Goal: Task Accomplishment & Management: Complete application form

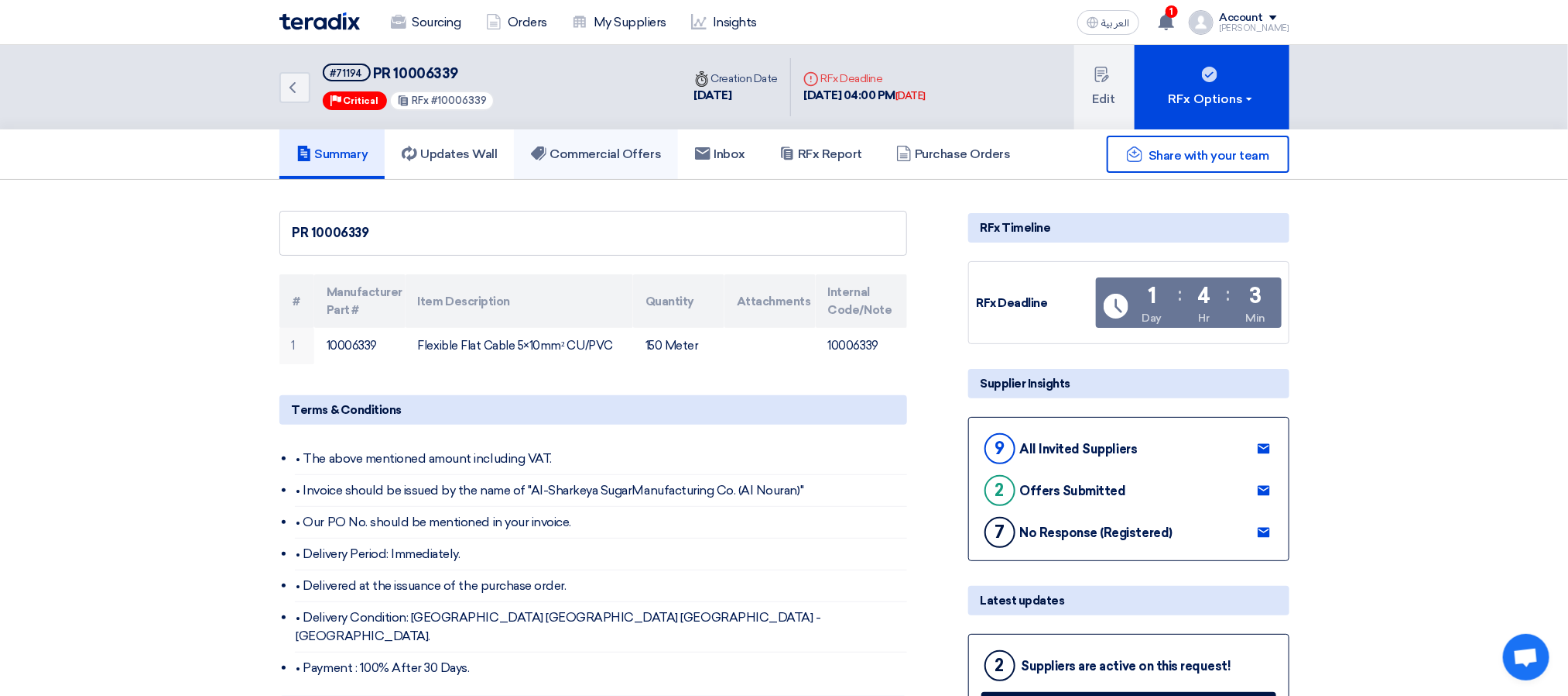
click at [614, 151] on h5 "Commercial Offers" at bounding box center [595, 154] width 130 height 16
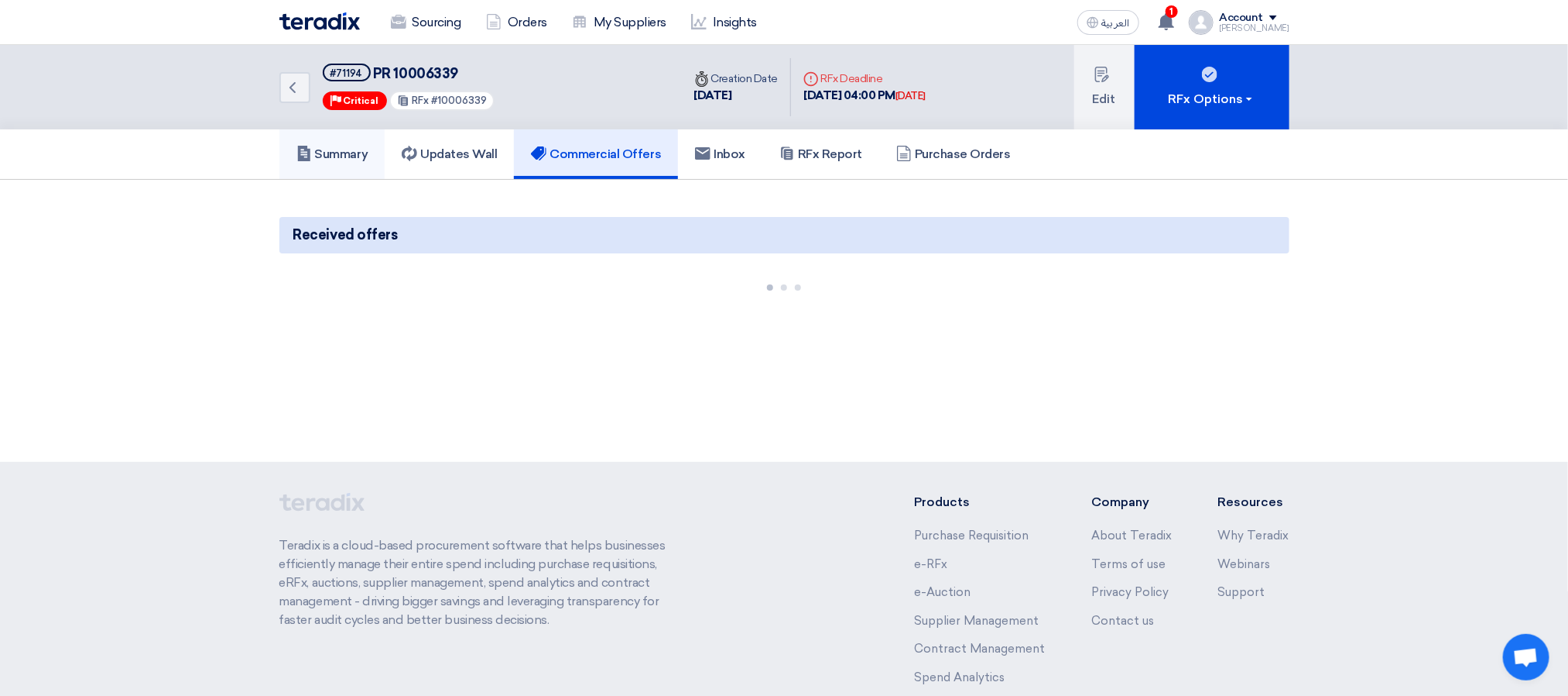
click at [339, 168] on link "Summary" at bounding box center [332, 154] width 106 height 50
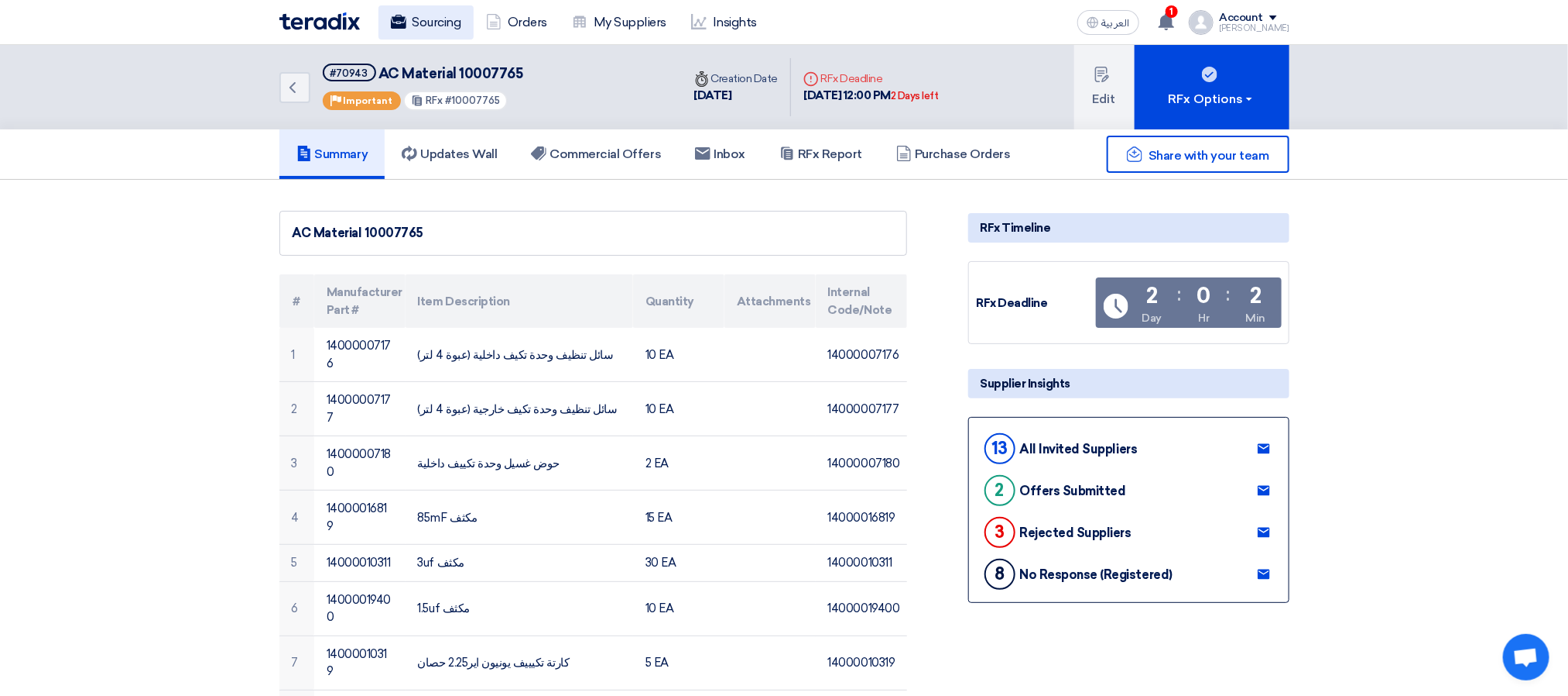
click at [408, 19] on link "Sourcing" at bounding box center [426, 22] width 95 height 34
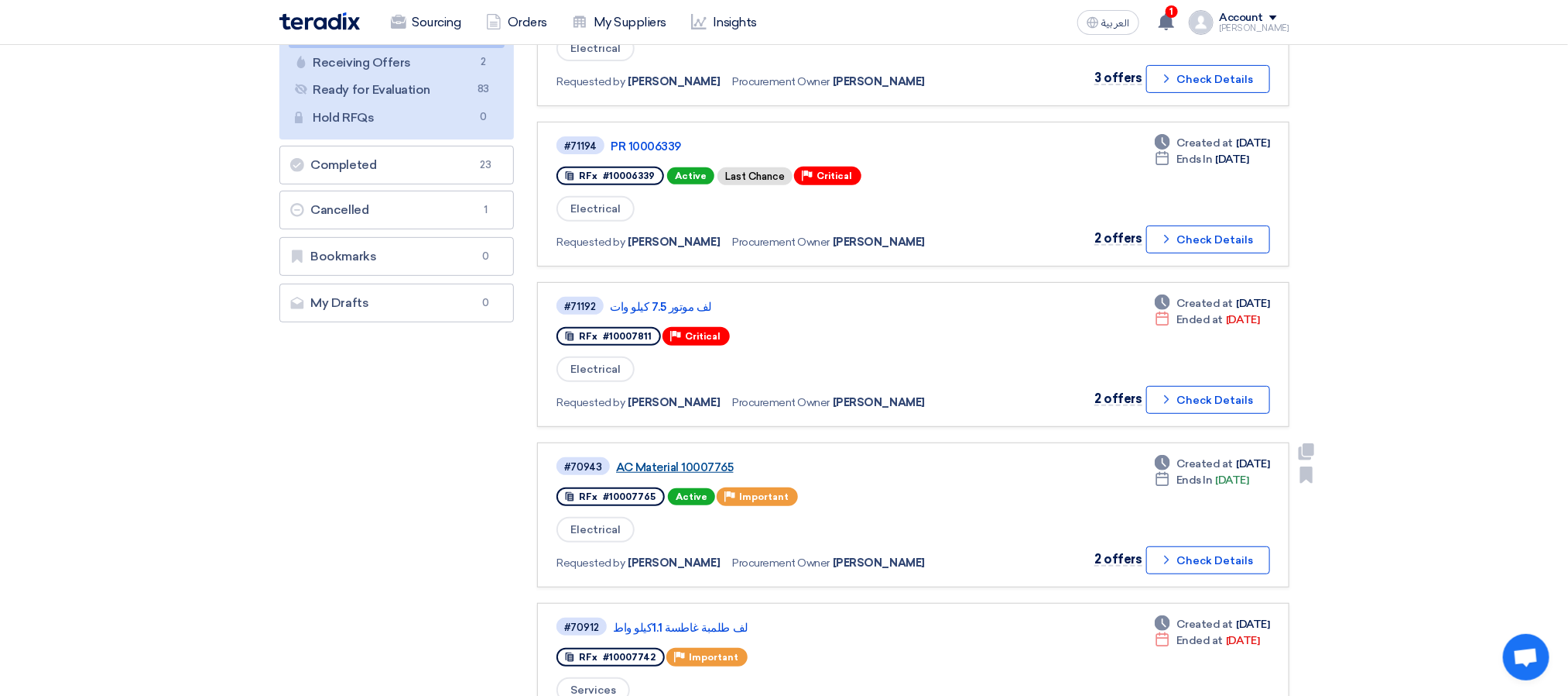
scroll to position [464, 0]
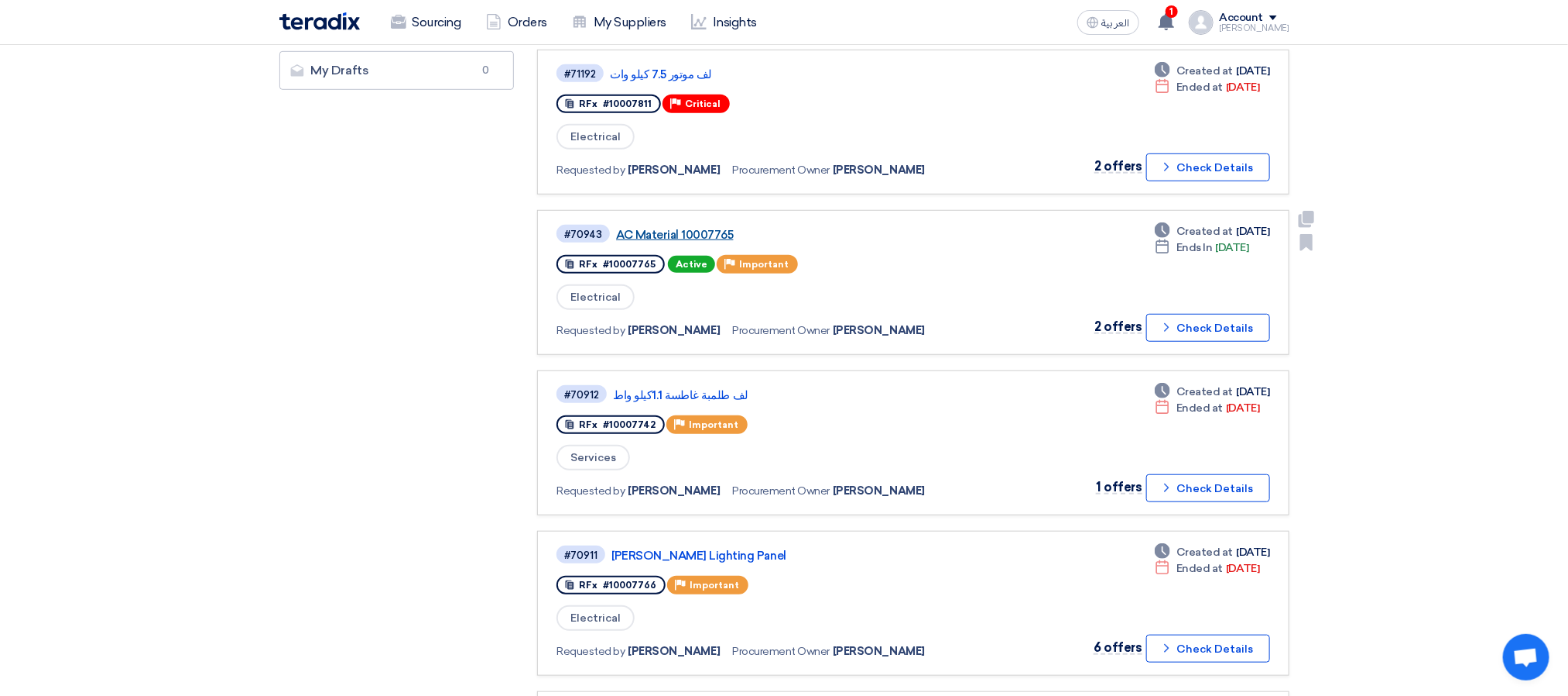
click at [679, 229] on link "AC Material 10007765" at bounding box center [810, 235] width 388 height 14
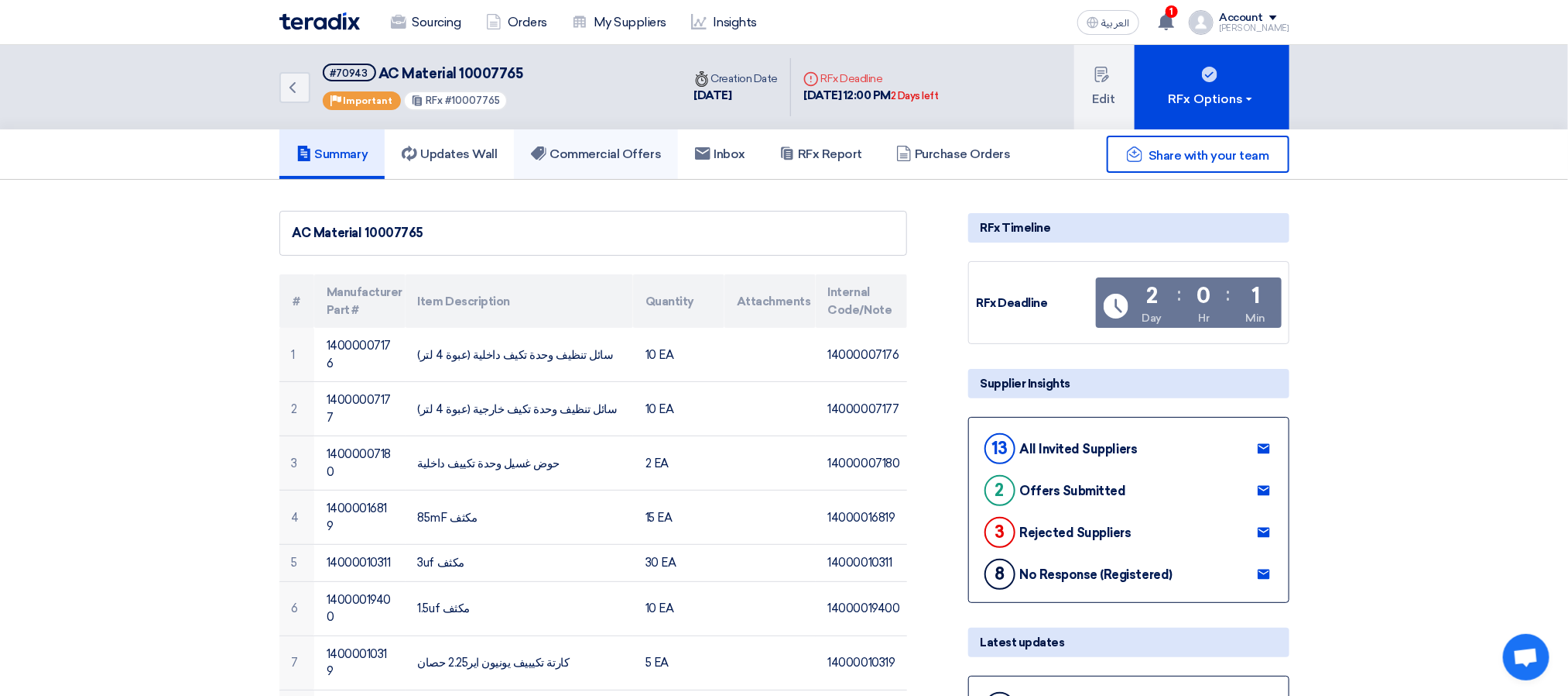
click at [564, 163] on link "Commercial Offers" at bounding box center [595, 154] width 164 height 50
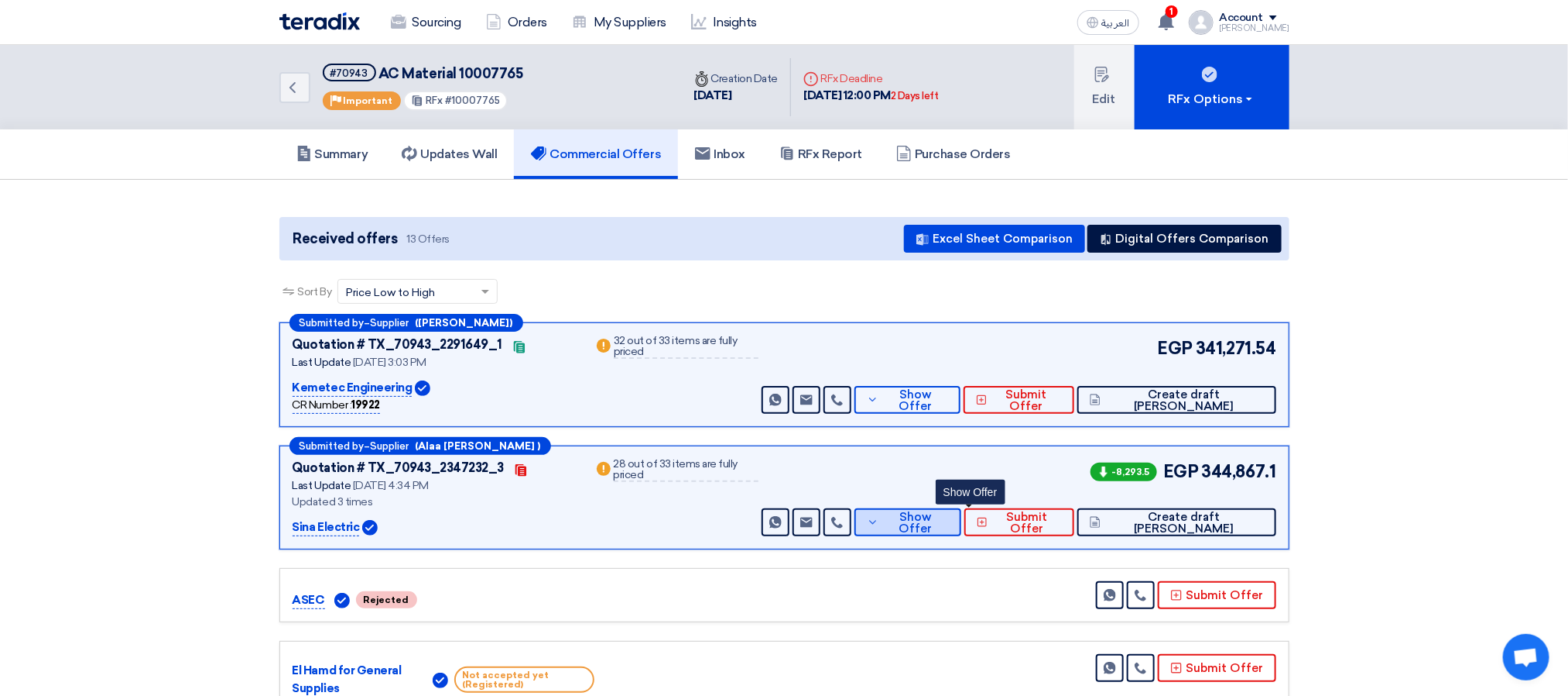
click at [955, 514] on button "Show Offer" at bounding box center [908, 522] width 107 height 28
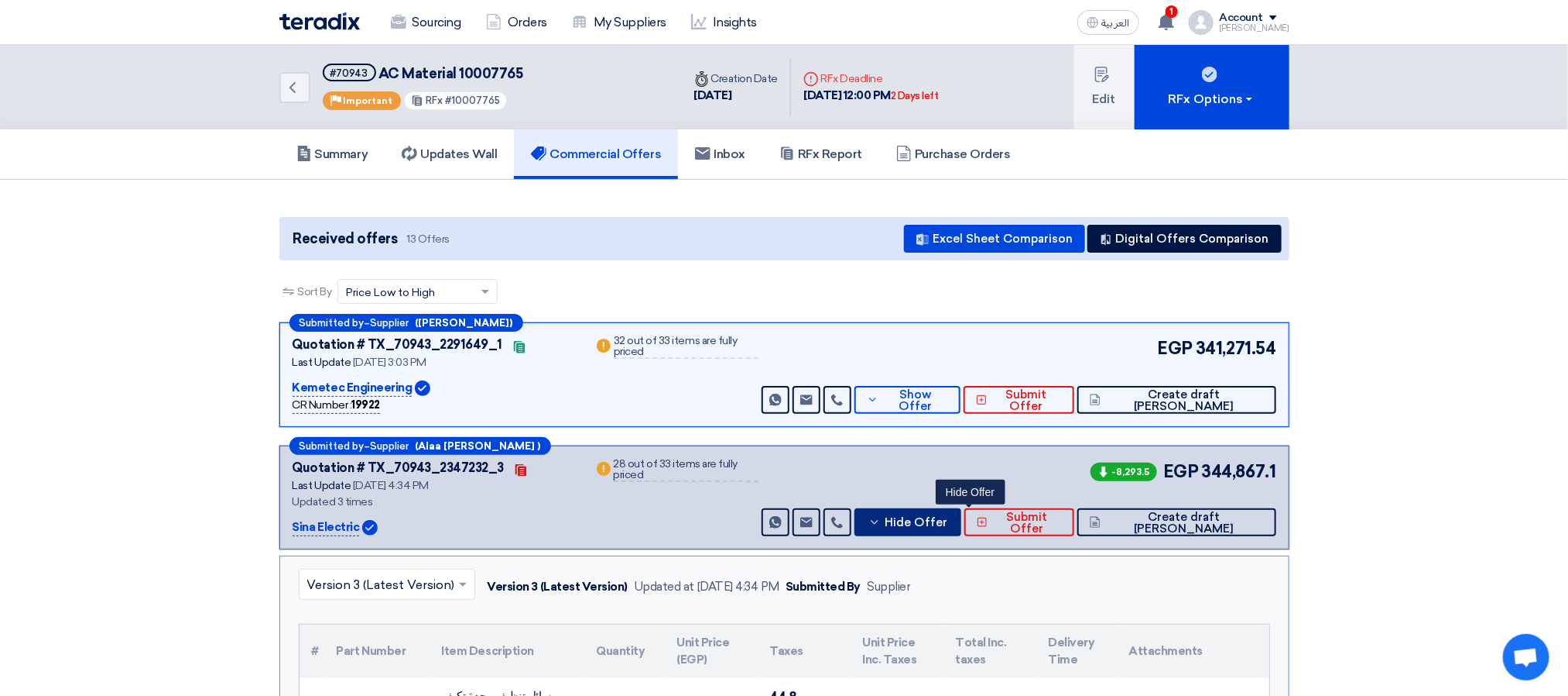
click at [881, 516] on icon at bounding box center [874, 522] width 12 height 12
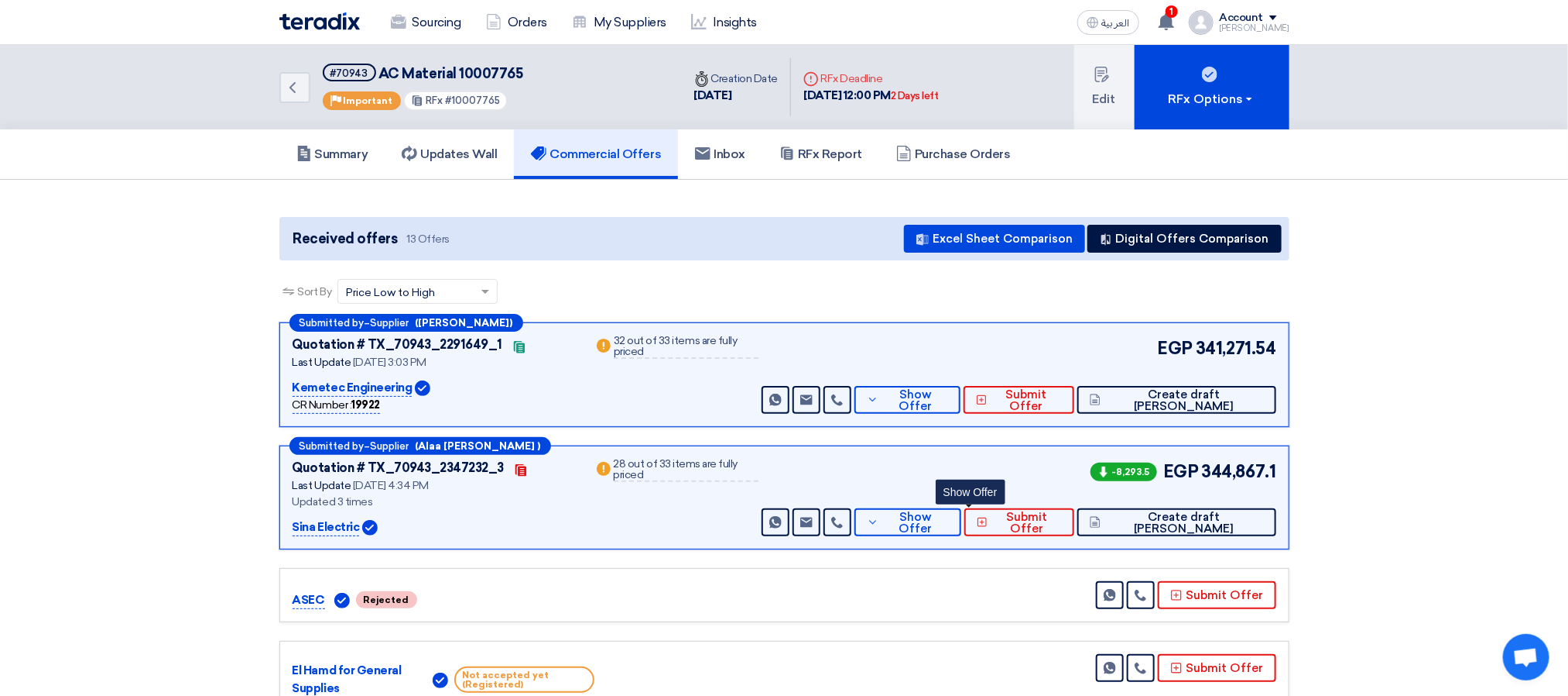
click at [411, 26] on link "Sourcing" at bounding box center [426, 22] width 95 height 34
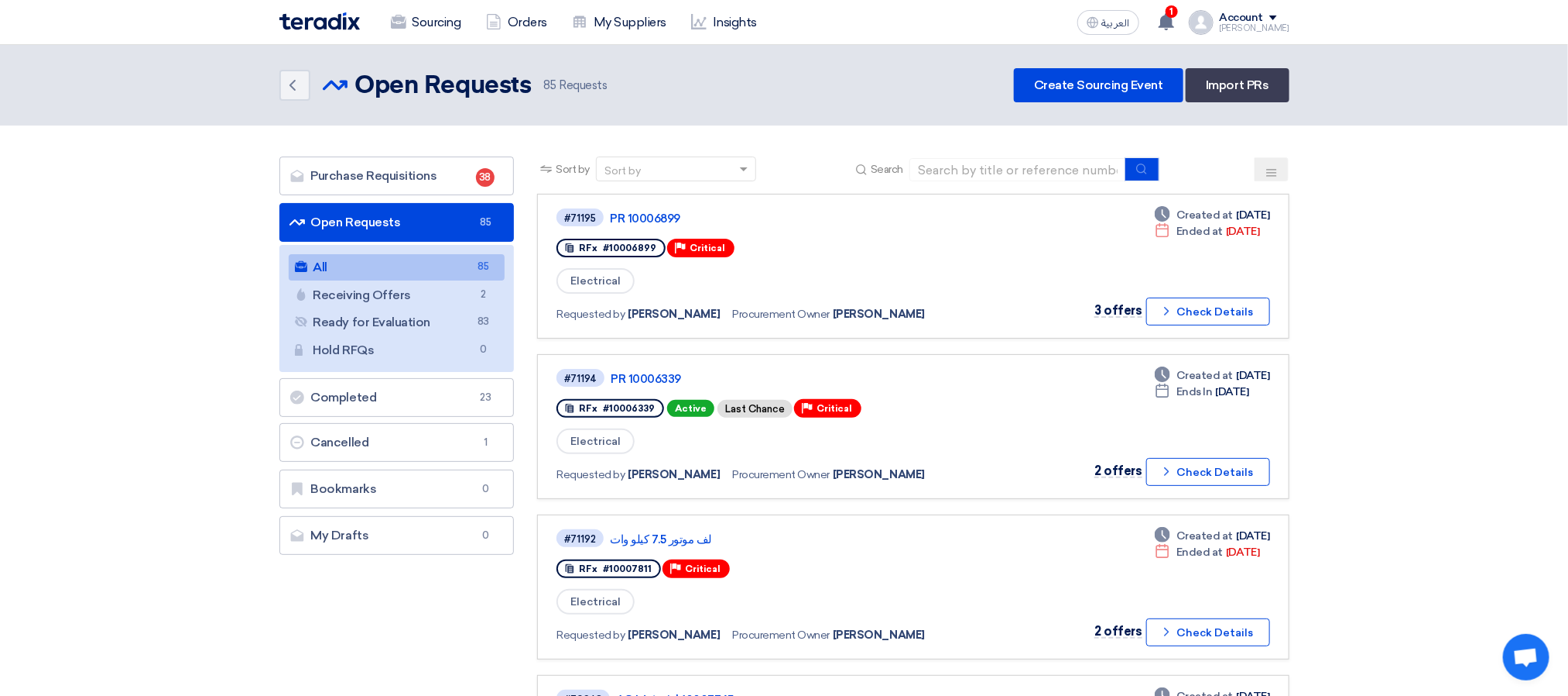
click at [797, 70] on div "Back Open Requests Open Requests 85 Requests Create Sourcing Event Import PRs" at bounding box center [784, 86] width 1011 height 34
click at [665, 379] on link "PR 10006339" at bounding box center [805, 379] width 388 height 14
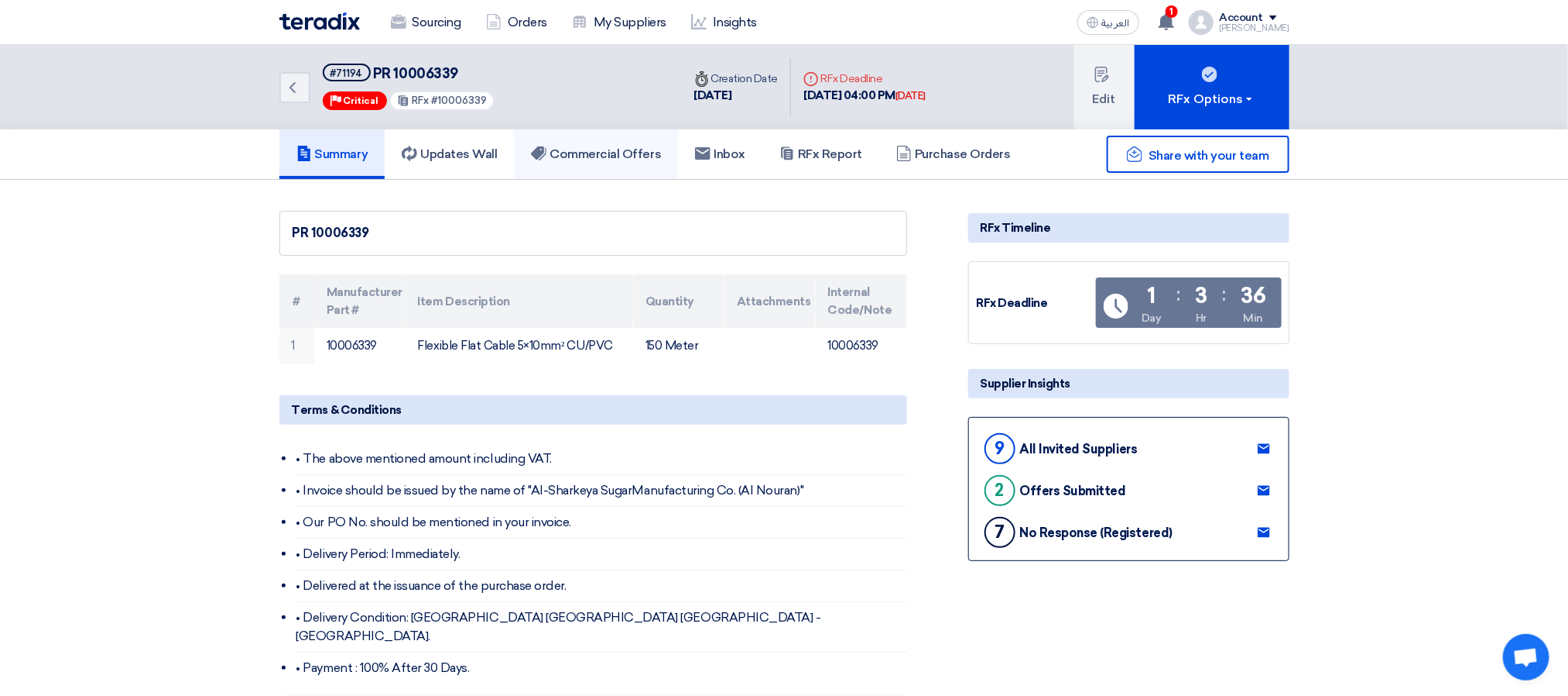
click at [583, 166] on link "Commercial Offers" at bounding box center [595, 154] width 164 height 50
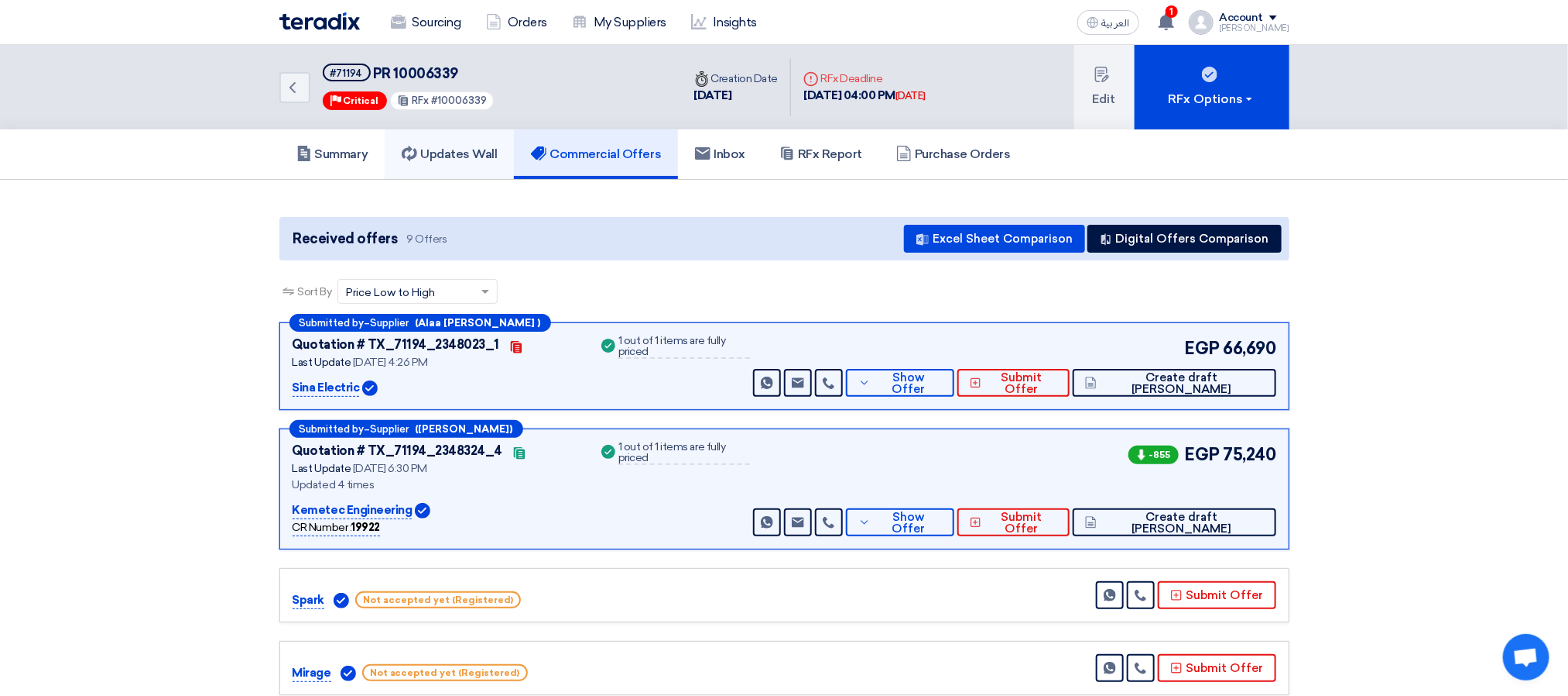
click at [437, 146] on h5 "Updates Wall" at bounding box center [449, 154] width 95 height 16
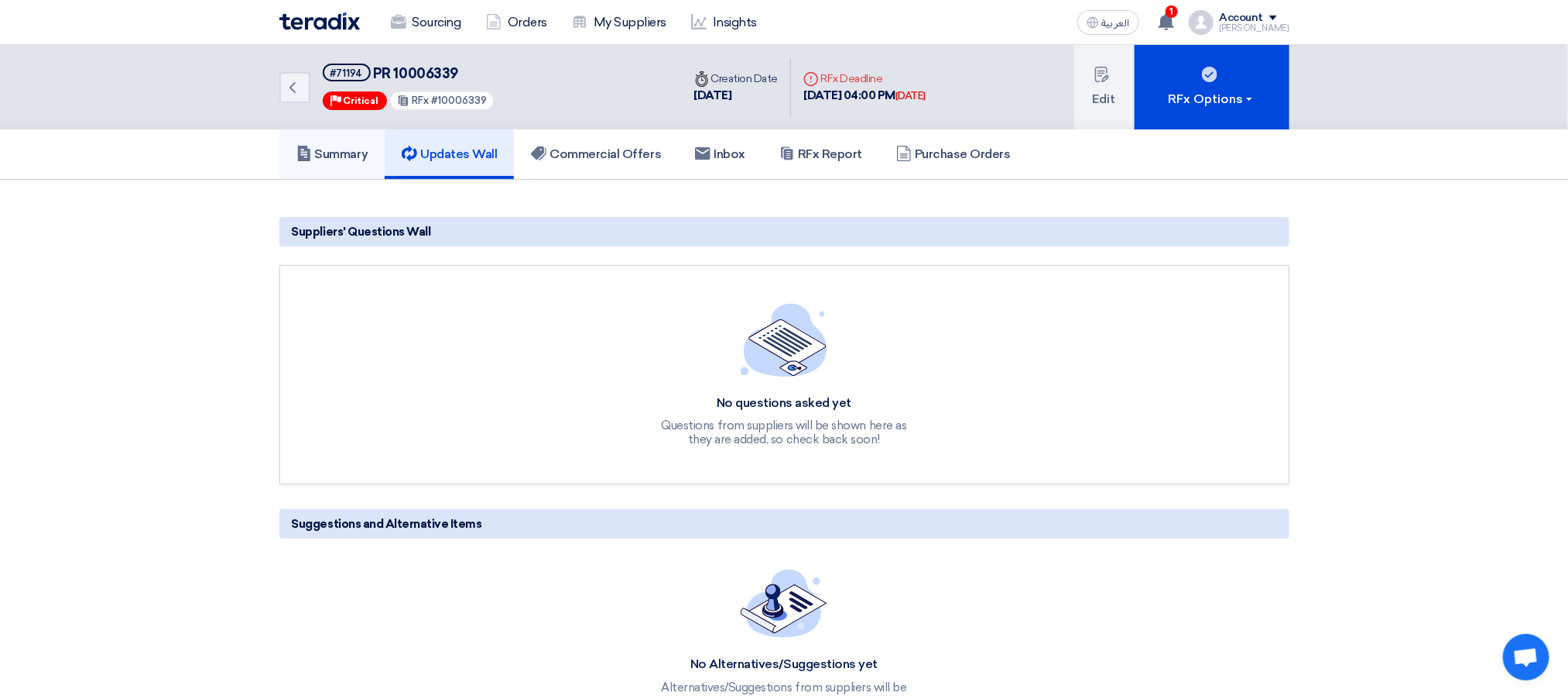
click at [331, 159] on h5 "Summary" at bounding box center [332, 154] width 72 height 16
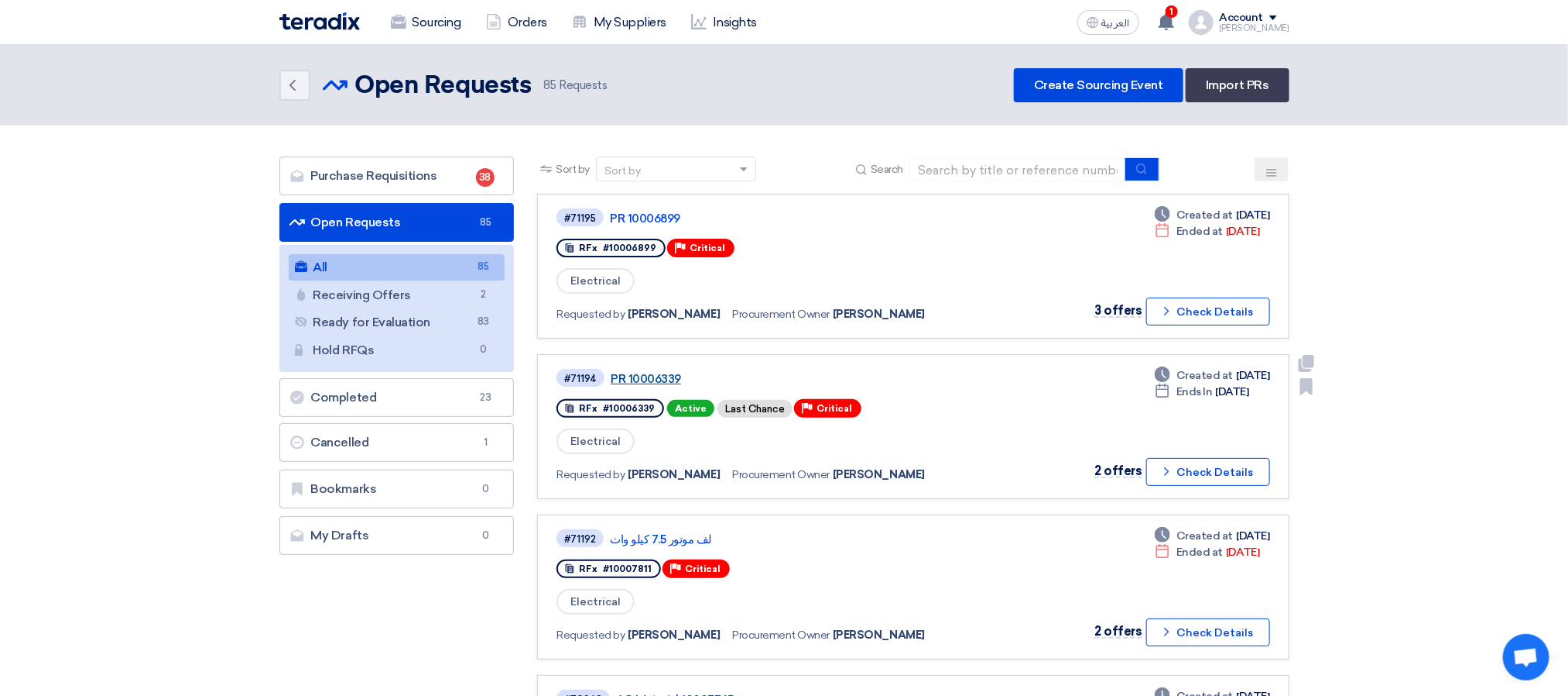
click at [661, 373] on link "PR 10006339" at bounding box center [805, 379] width 388 height 14
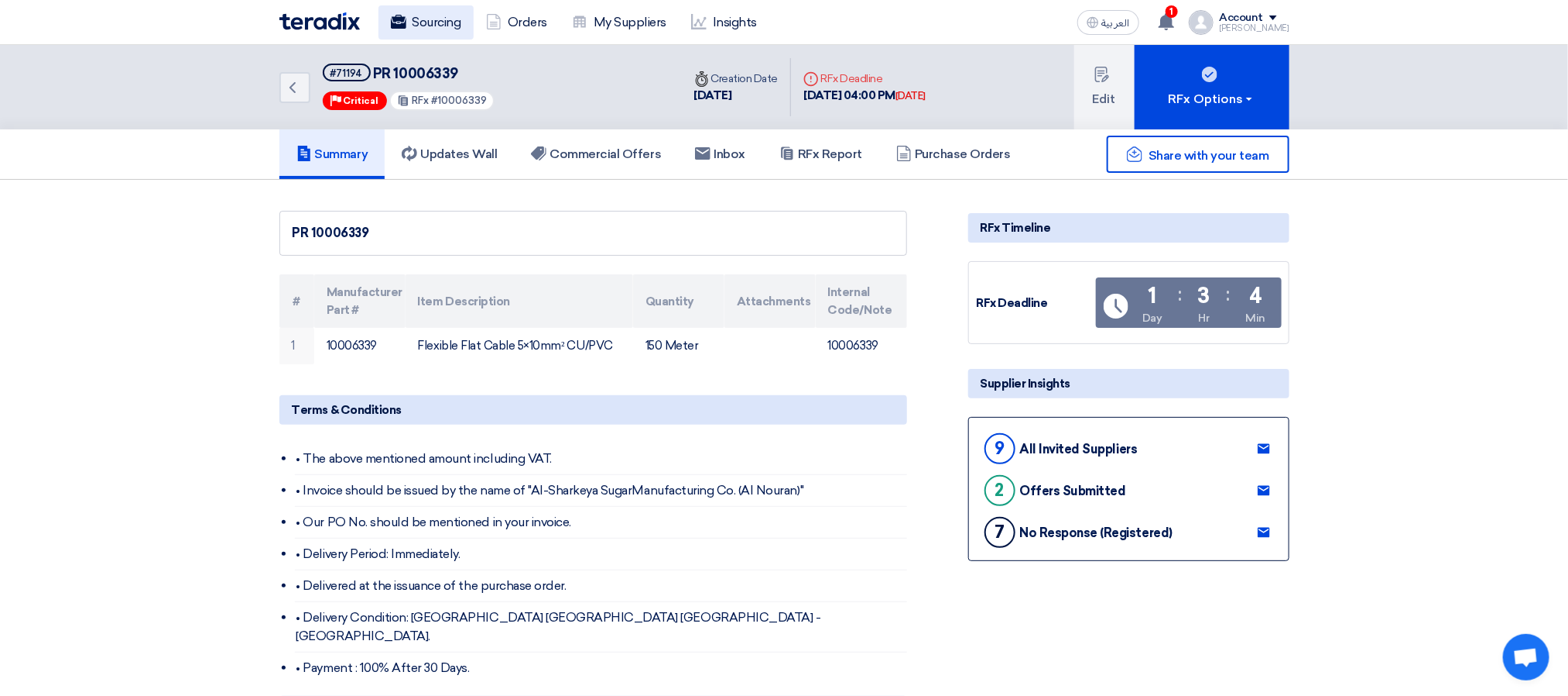
click at [432, 30] on link "Sourcing" at bounding box center [426, 22] width 95 height 34
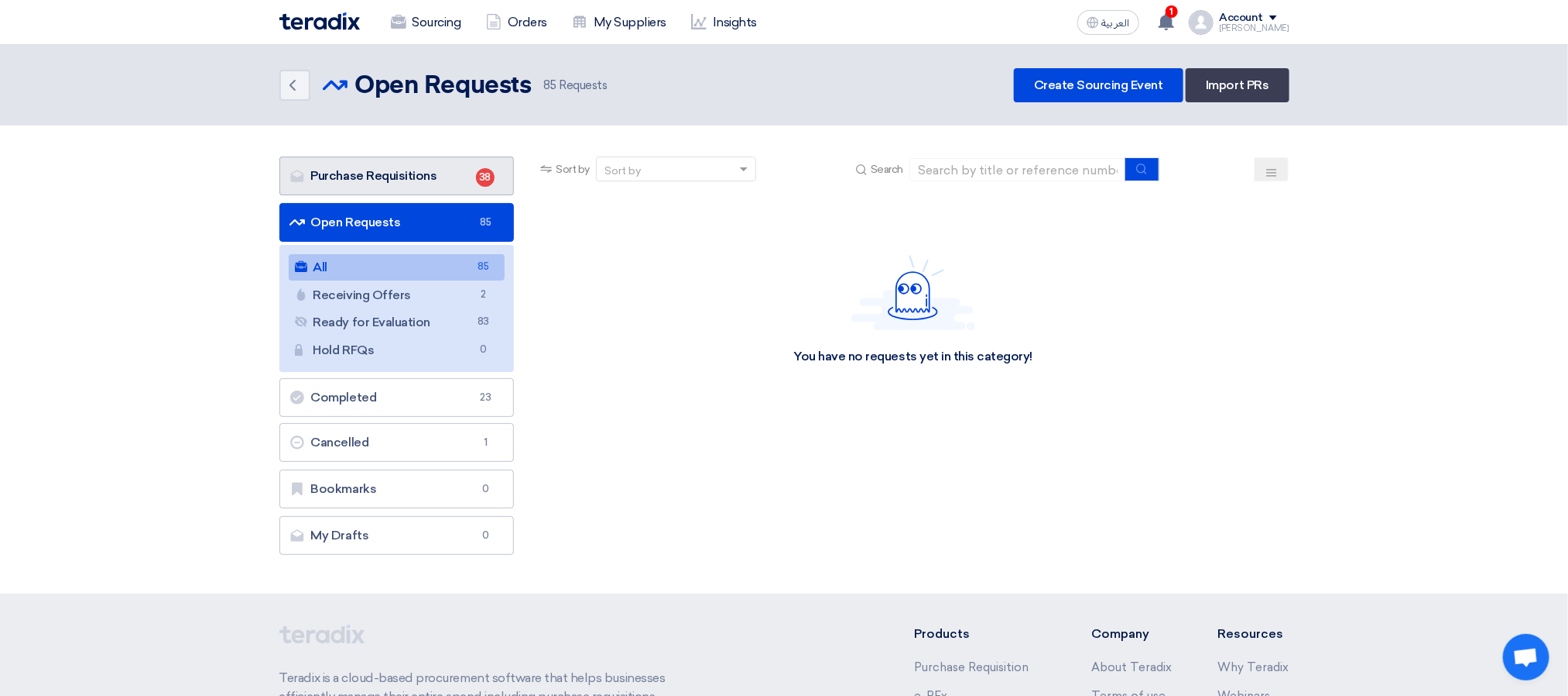
click at [448, 166] on link "Purchase Requisitions Purchase Requisitions 38" at bounding box center [396, 175] width 235 height 39
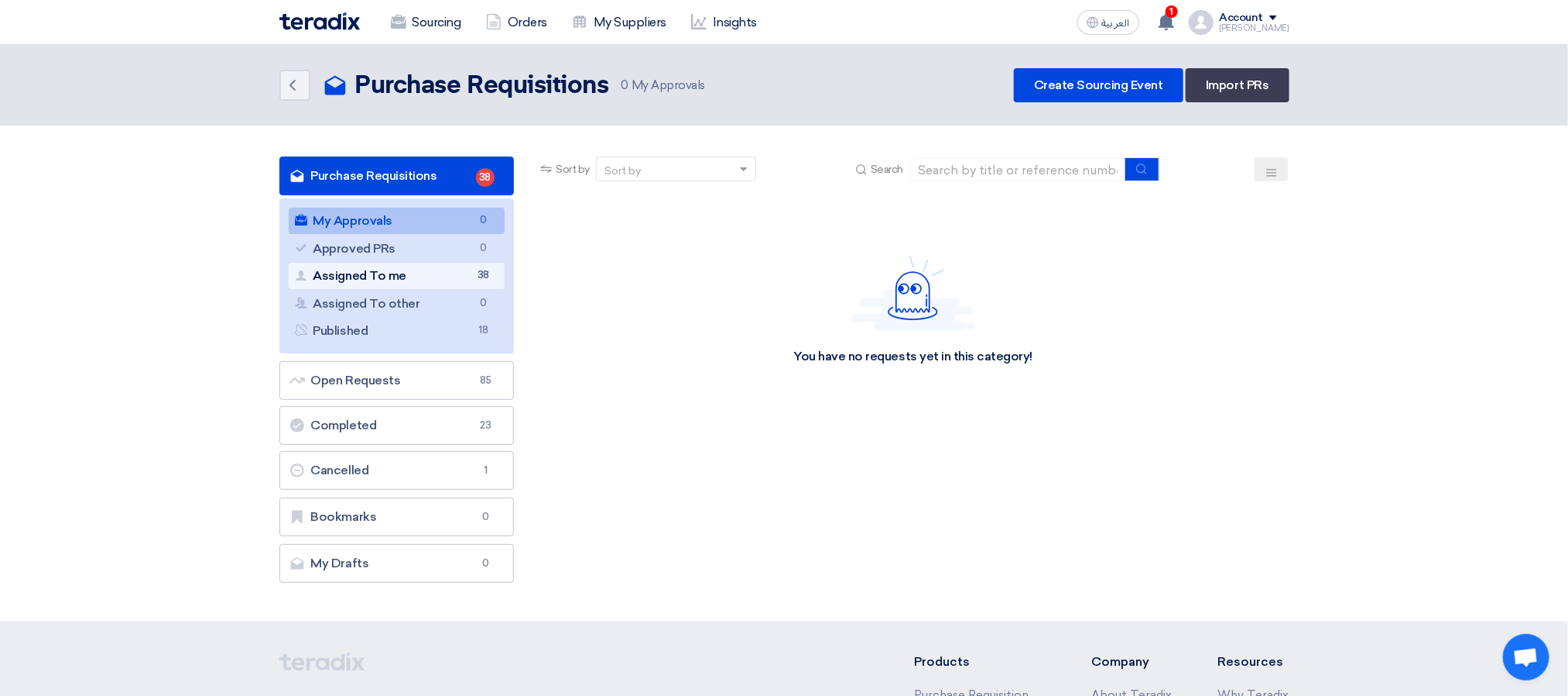
click at [422, 275] on link "Assigned To me Assigned To me 38" at bounding box center [397, 275] width 217 height 26
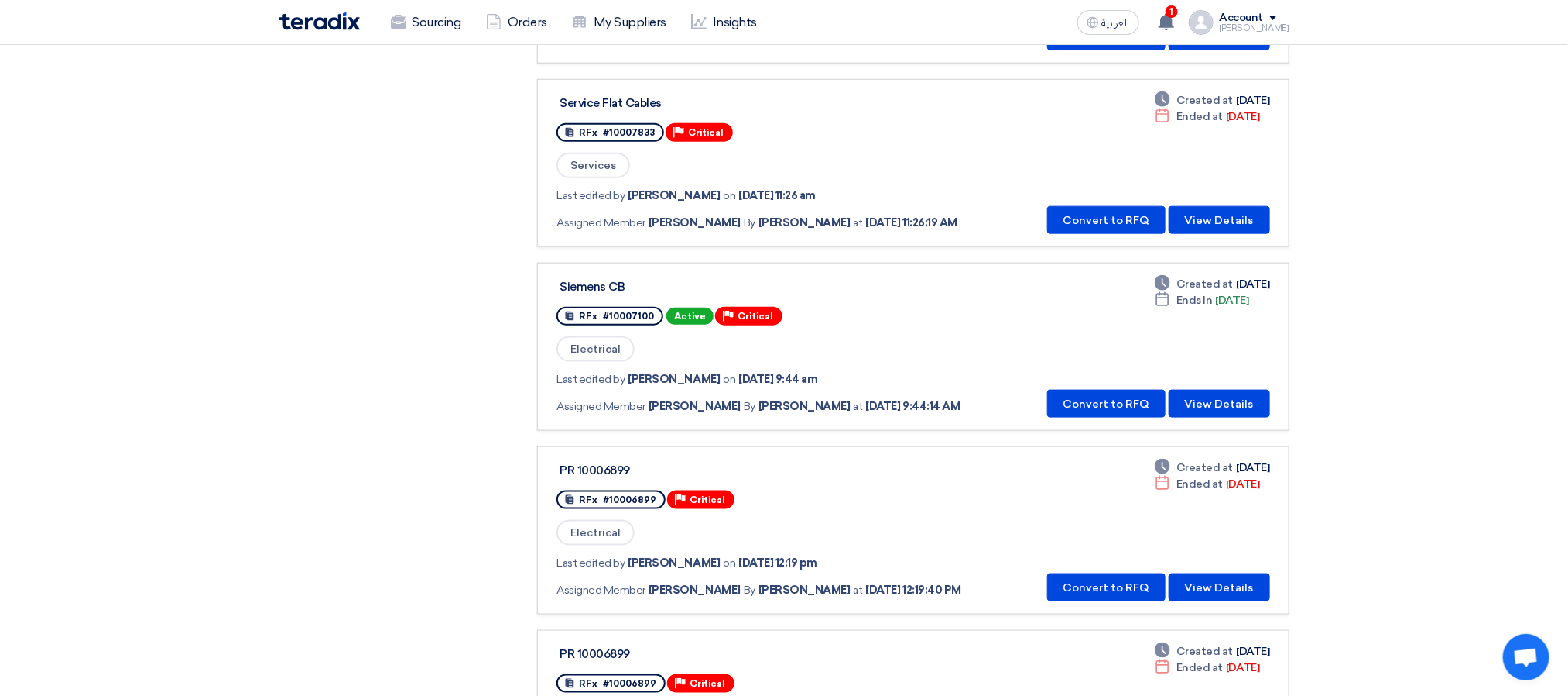
scroll to position [930, 0]
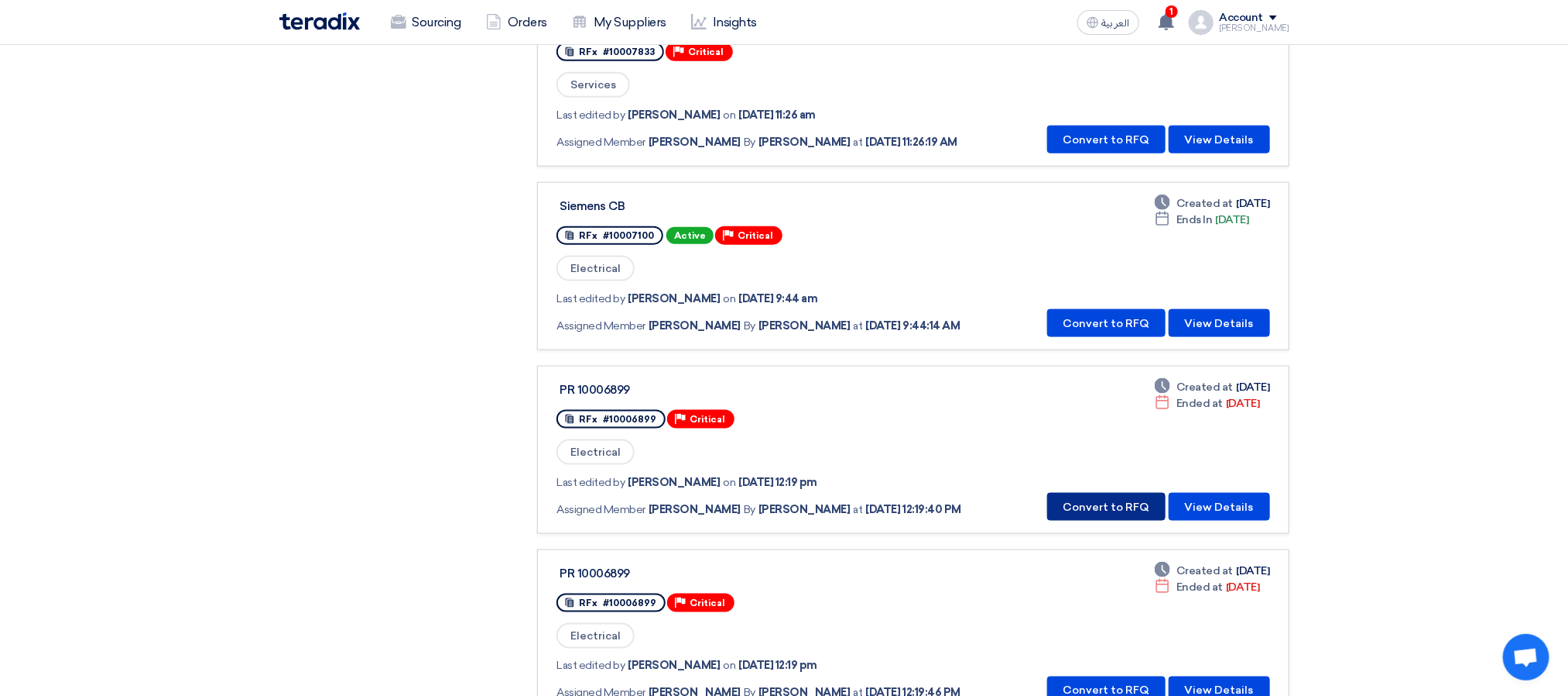
click at [1132, 500] on button "Convert to RFQ" at bounding box center [1106, 507] width 118 height 28
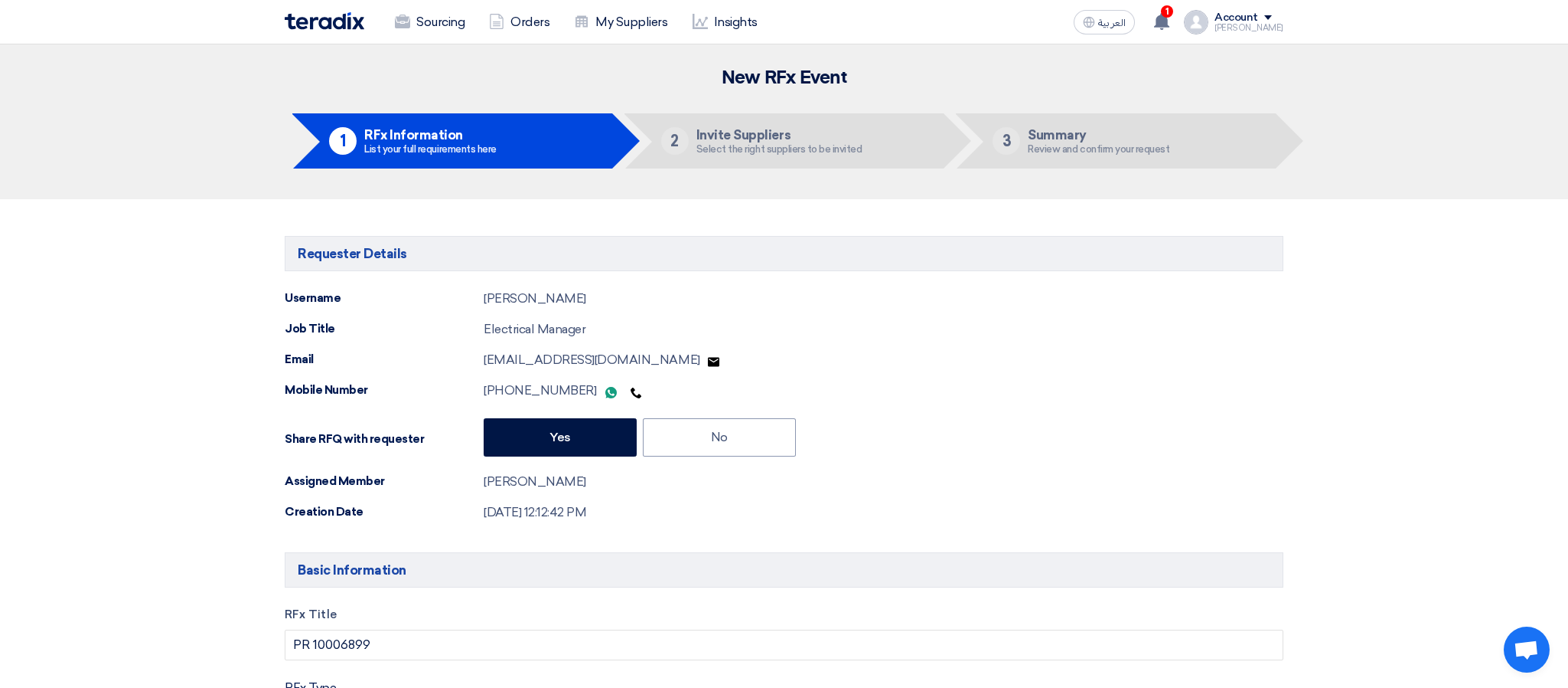
type input "[DATE]"
type input "04"
type input "00"
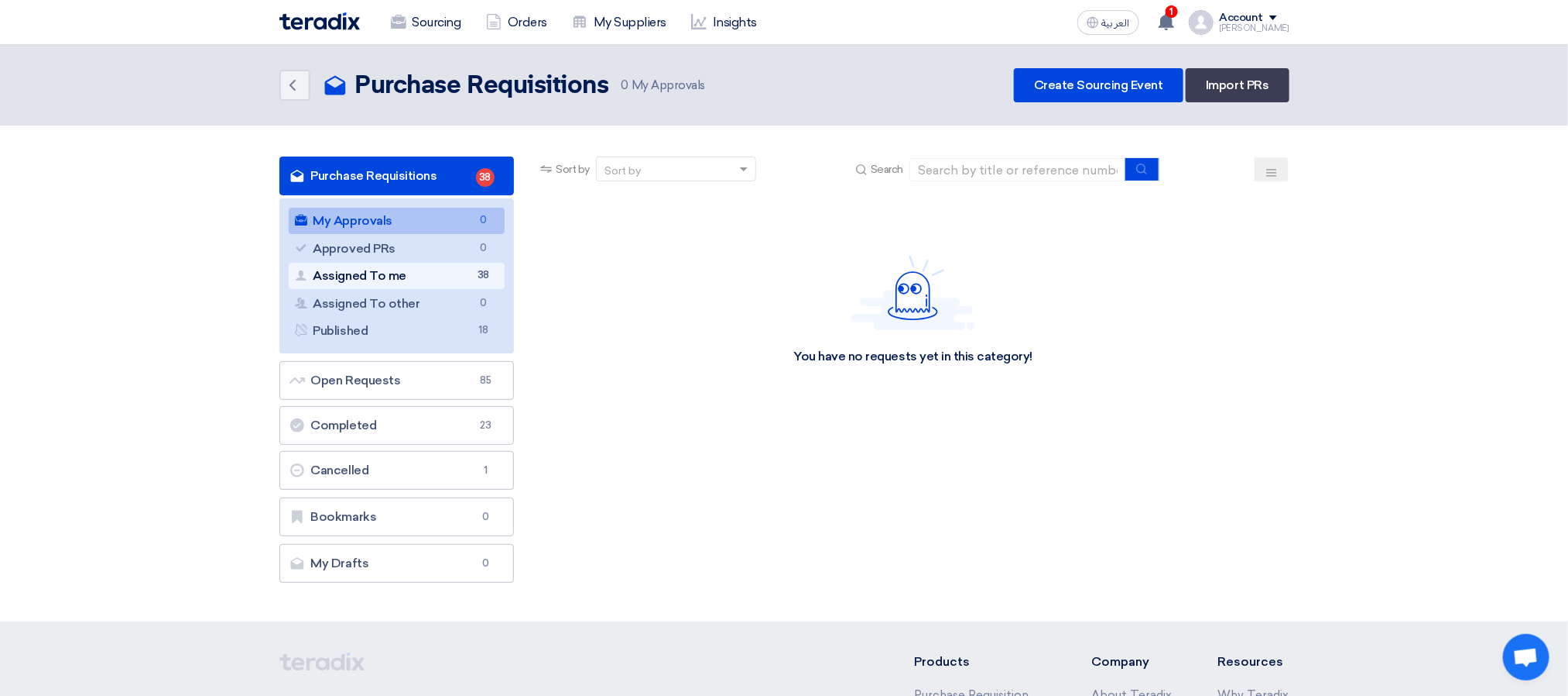
click at [462, 276] on link "Assigned To me Assigned To me 38" at bounding box center [397, 275] width 217 height 26
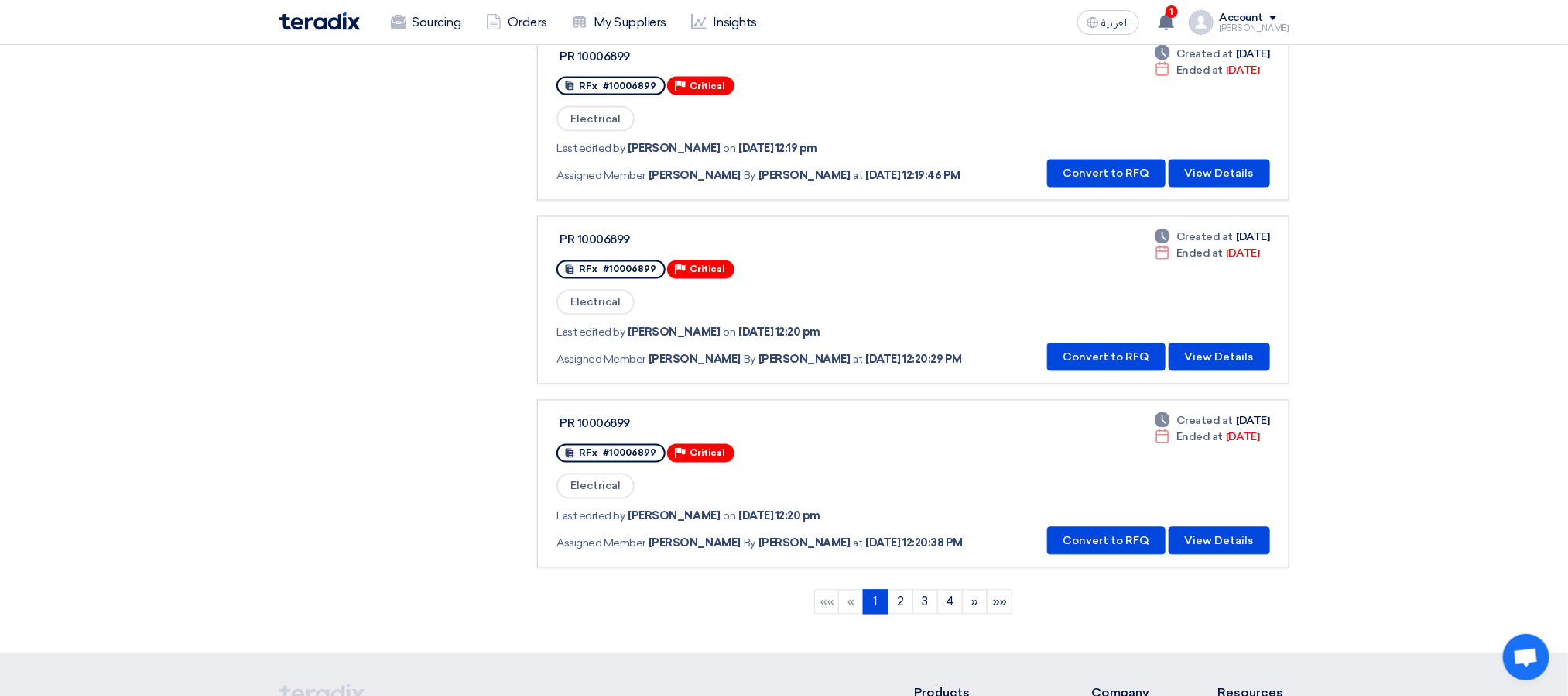
scroll to position [1743, 0]
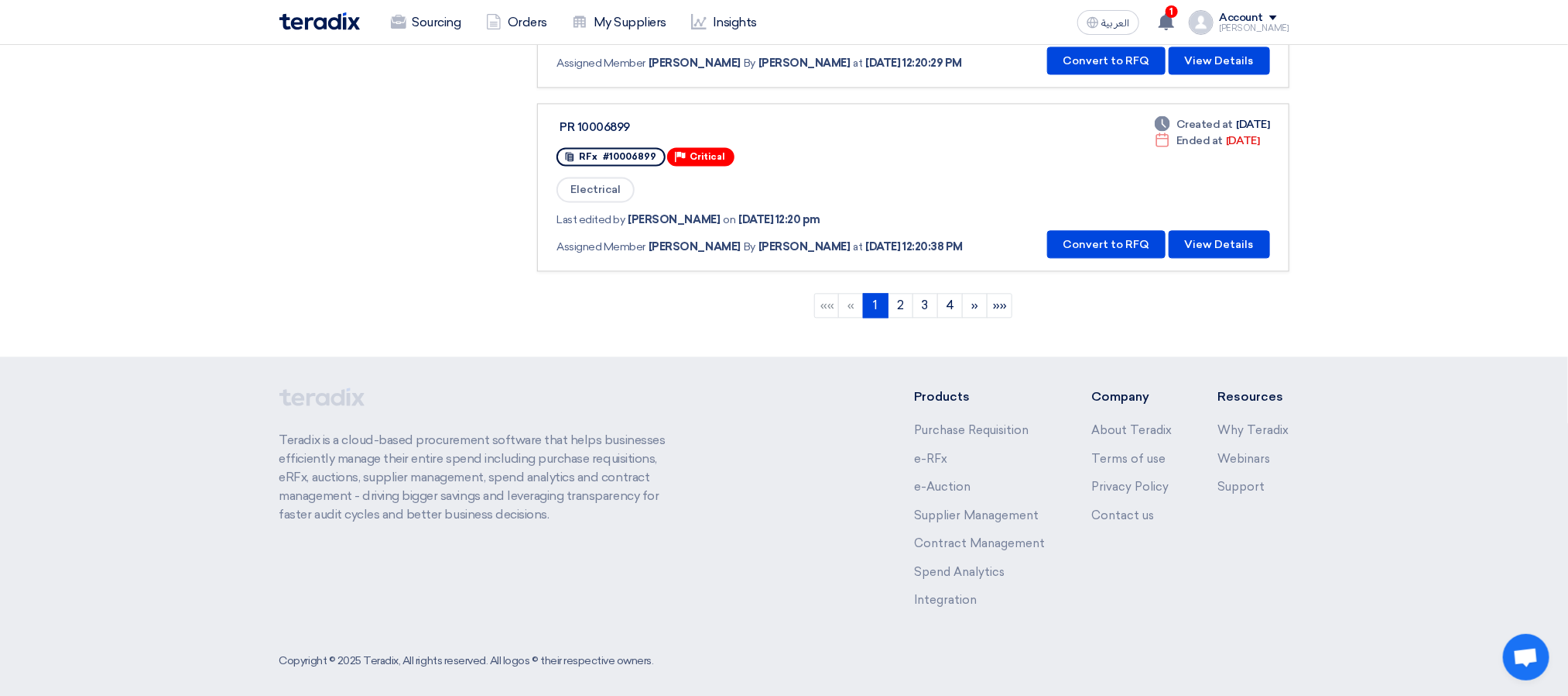
click at [1257, 152] on div "Deadline Created at [DATE] Deadline Ended at [DATE] Convert to RFQ View Details" at bounding box center [1156, 187] width 230 height 142
click at [1227, 231] on button "View Details" at bounding box center [1219, 244] width 101 height 28
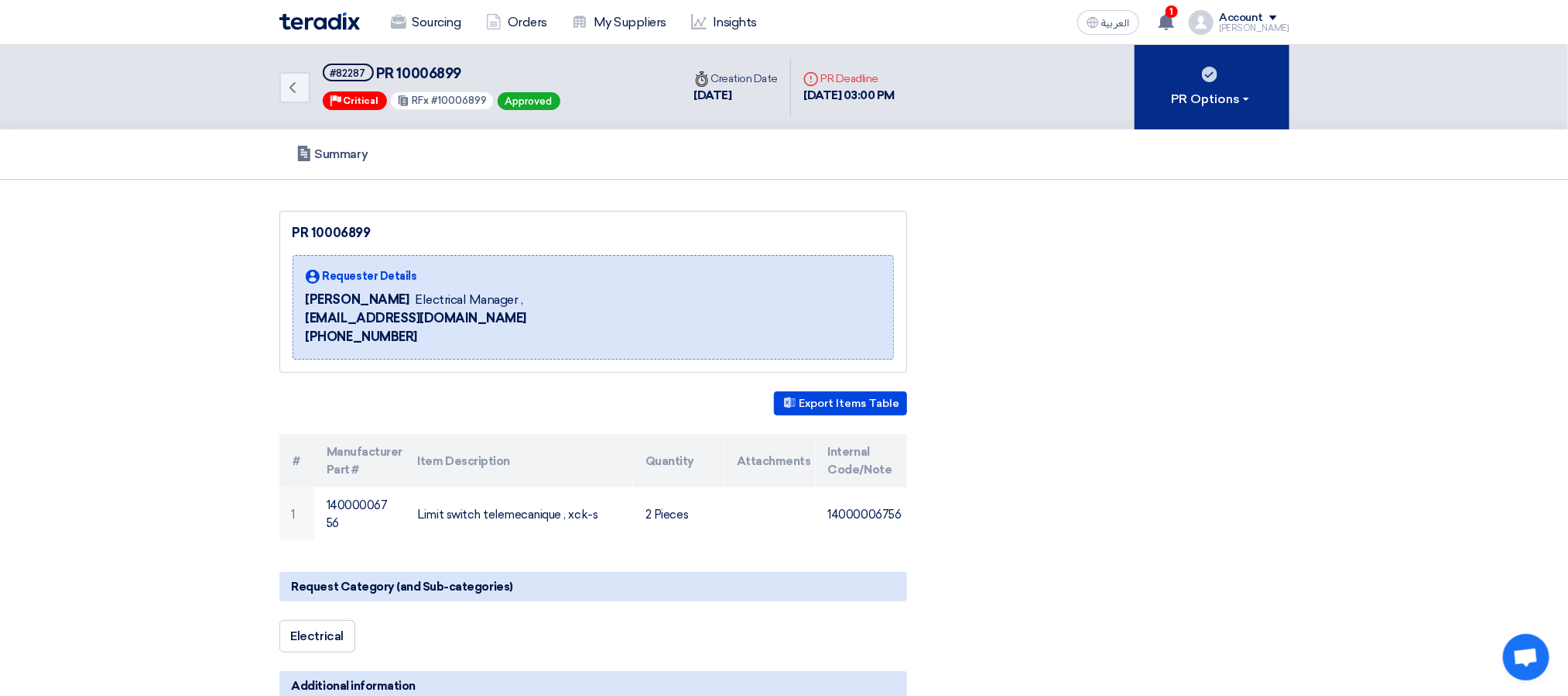
click at [1200, 104] on div "PR Options" at bounding box center [1212, 98] width 81 height 19
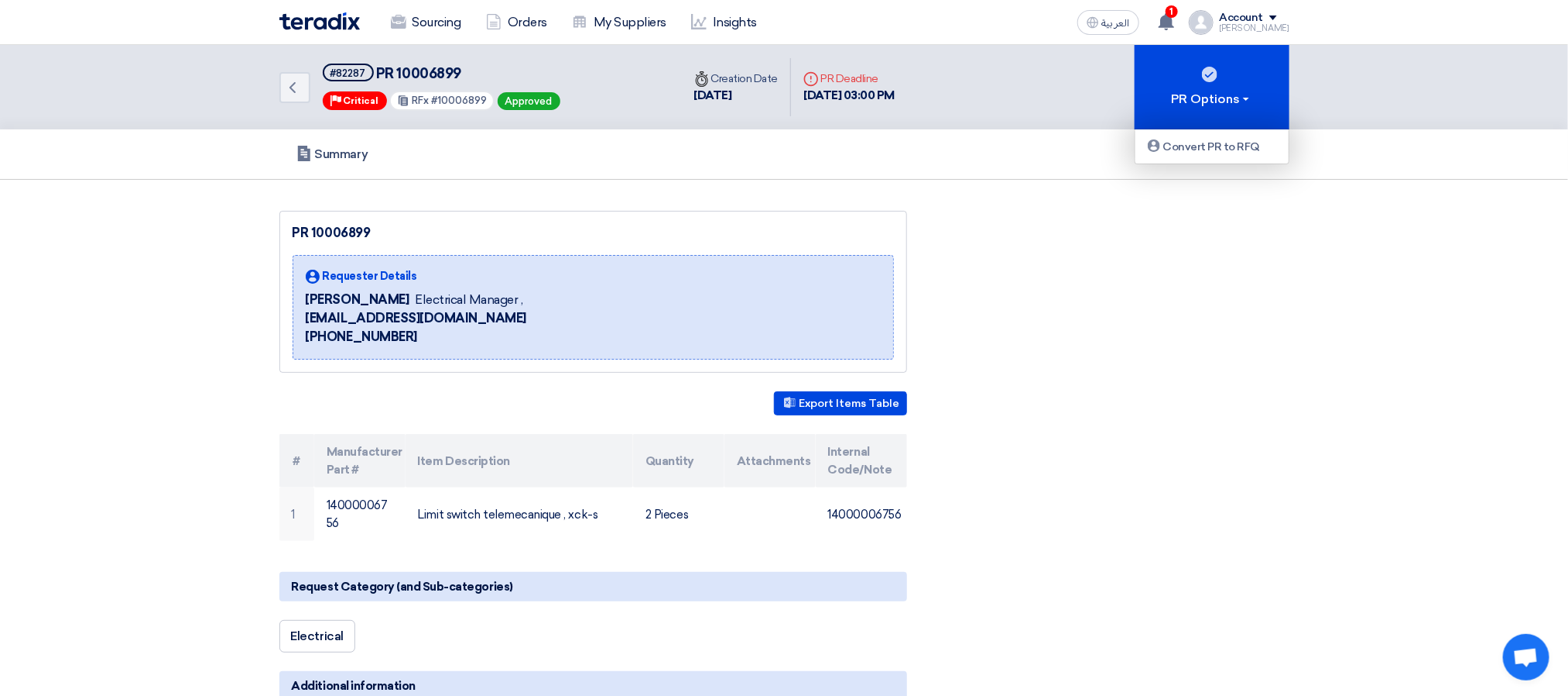
click at [1172, 254] on div "PR 10006899 Requester Details [PERSON_NAME] Electrical Manager , [EMAIL_ADDRESS…" at bounding box center [785, 646] width 1033 height 872
click at [298, 97] on link "Back" at bounding box center [294, 87] width 31 height 31
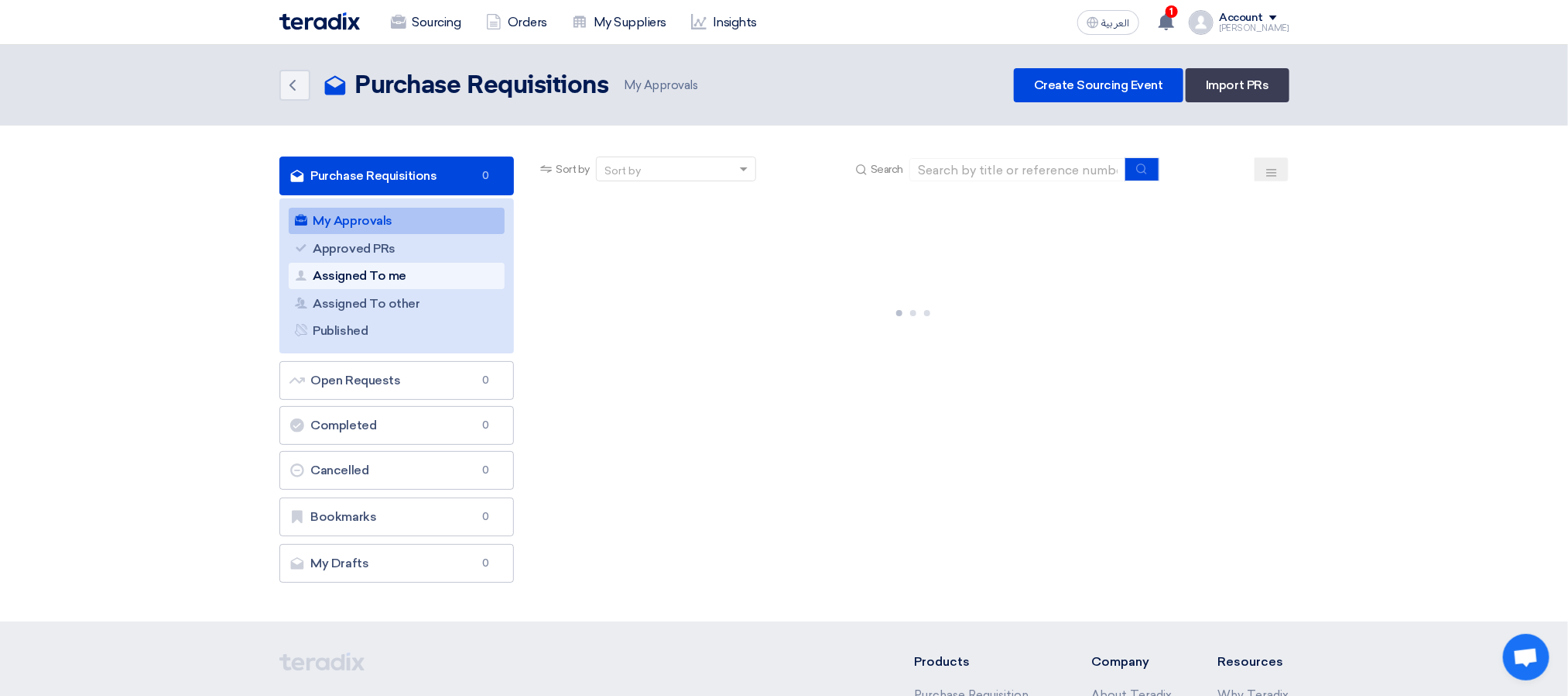
click at [428, 281] on link "Assigned To me Assigned To me" at bounding box center [397, 275] width 217 height 26
